Goal: Transaction & Acquisition: Purchase product/service

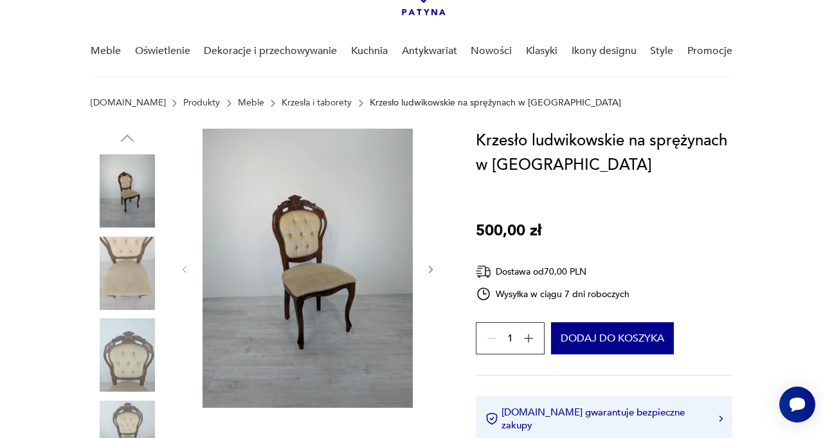
scroll to position [87, 0]
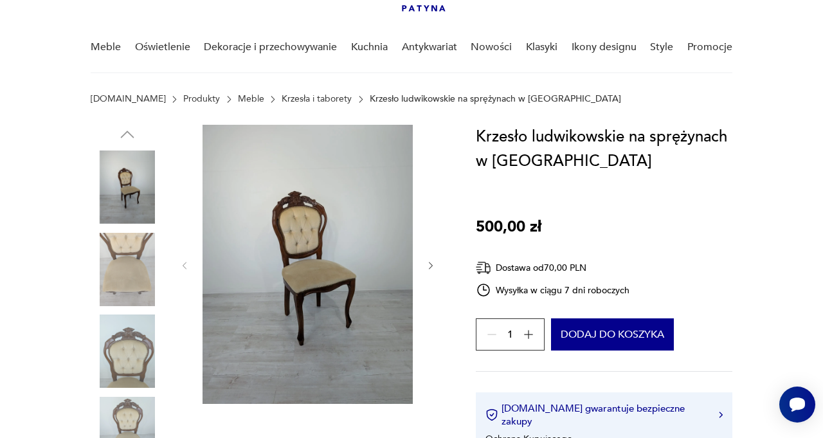
click at [301, 283] on img at bounding box center [308, 264] width 210 height 279
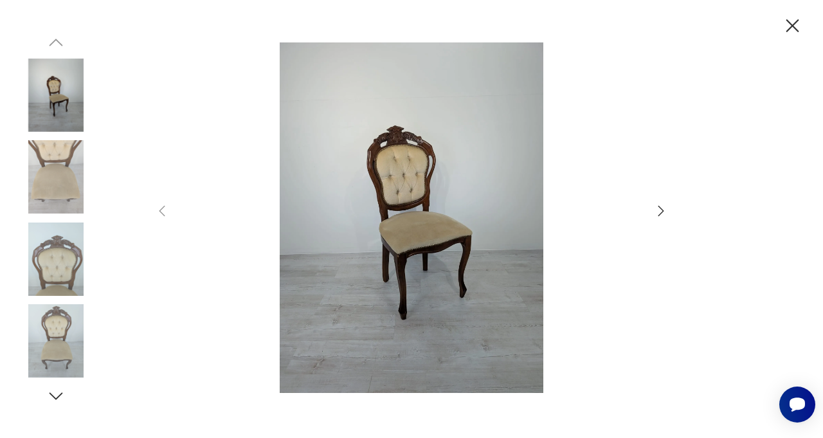
click at [446, 206] on img at bounding box center [412, 217] width 458 height 351
click at [658, 219] on icon "button" at bounding box center [660, 210] width 15 height 15
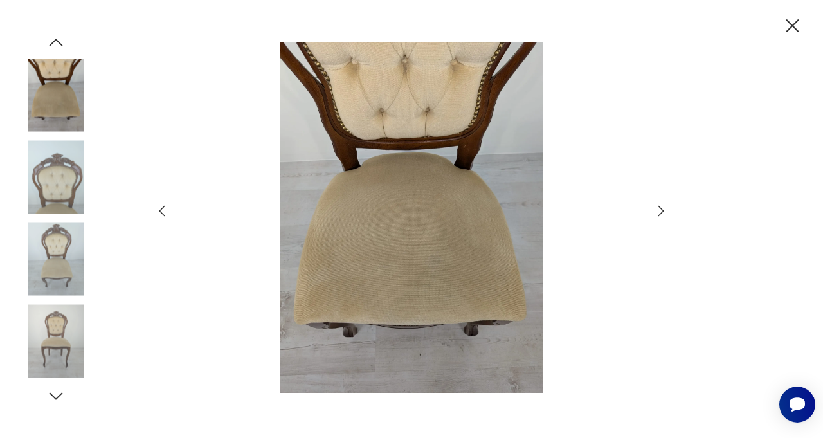
click at [665, 219] on icon "button" at bounding box center [660, 210] width 15 height 15
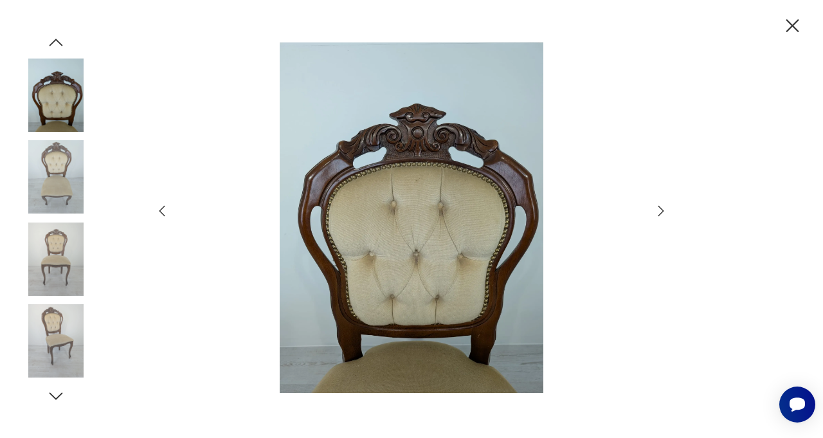
click at [662, 219] on icon "button" at bounding box center [660, 210] width 15 height 15
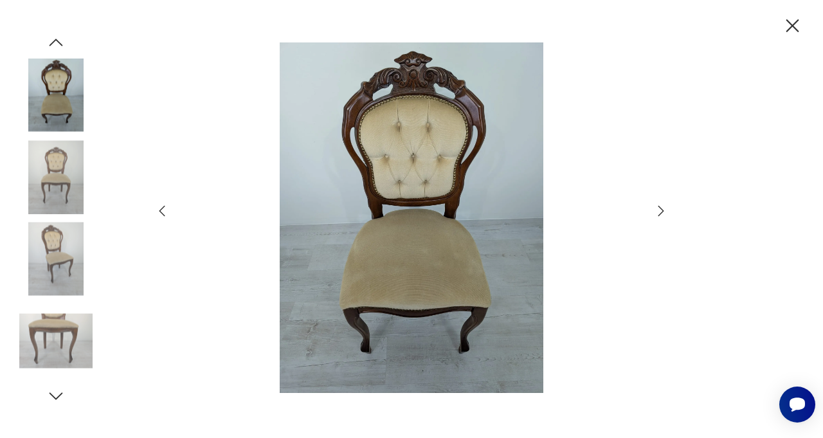
click at [664, 219] on icon "button" at bounding box center [660, 210] width 15 height 15
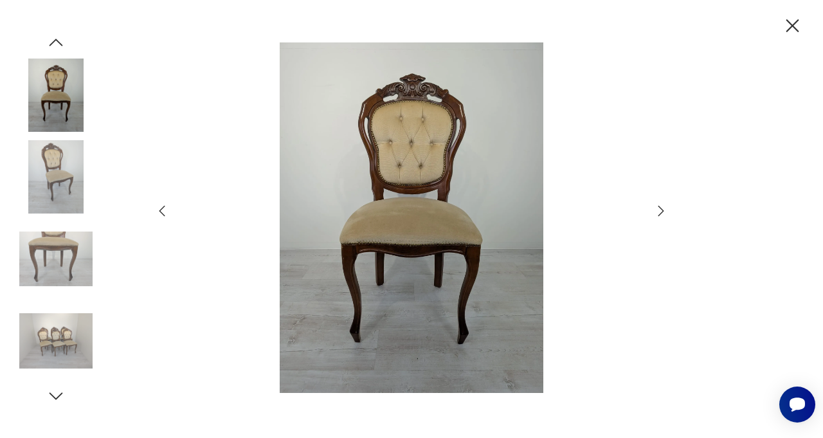
click at [785, 30] on icon "button" at bounding box center [792, 26] width 23 height 23
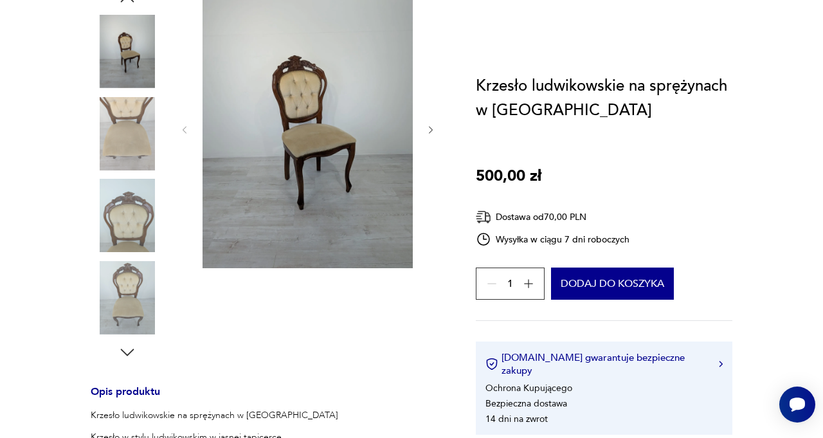
scroll to position [0, 0]
